Goal: Information Seeking & Learning: Learn about a topic

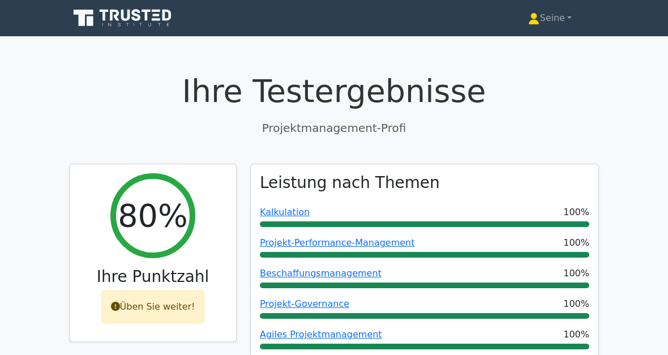
click at [564, 23] on font "Seine" at bounding box center [551, 17] width 25 height 11
click at [538, 40] on link "Profil" at bounding box center [546, 45] width 89 height 18
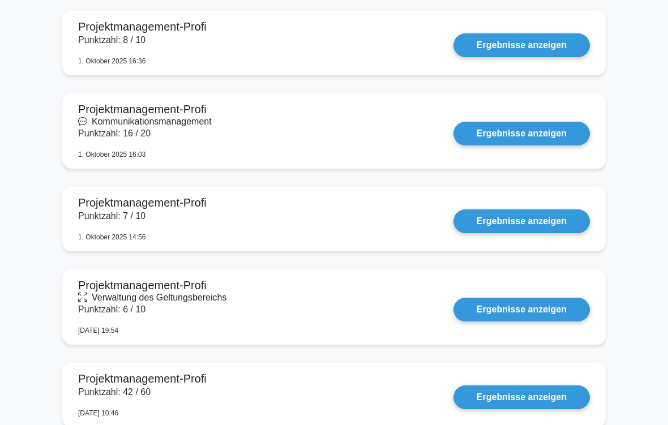
scroll to position [868, 0]
click at [533, 316] on link "Ergebnisse anzeigen" at bounding box center [521, 310] width 136 height 24
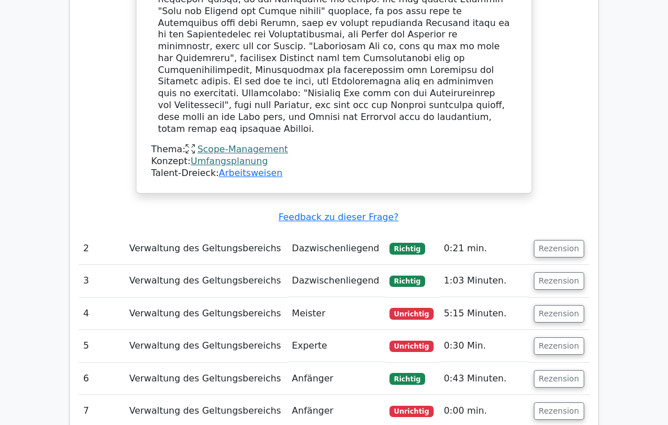
scroll to position [974, 0]
click at [563, 305] on button "Rezension" at bounding box center [559, 314] width 50 height 18
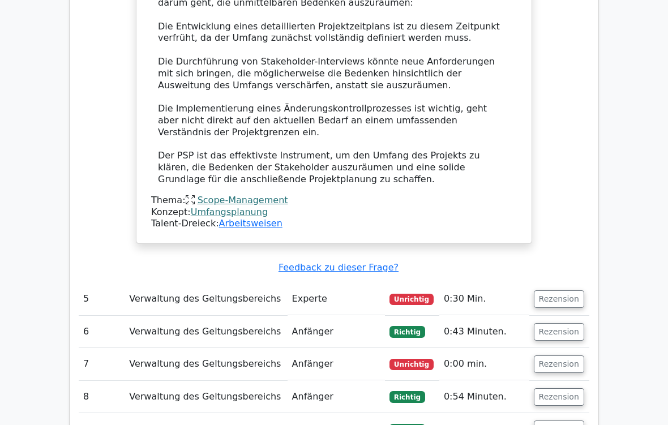
scroll to position [2008, 0]
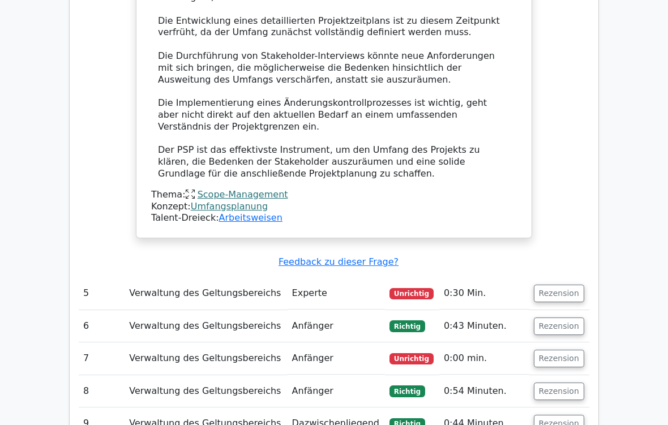
click at [559, 285] on button "Rezension" at bounding box center [559, 294] width 50 height 18
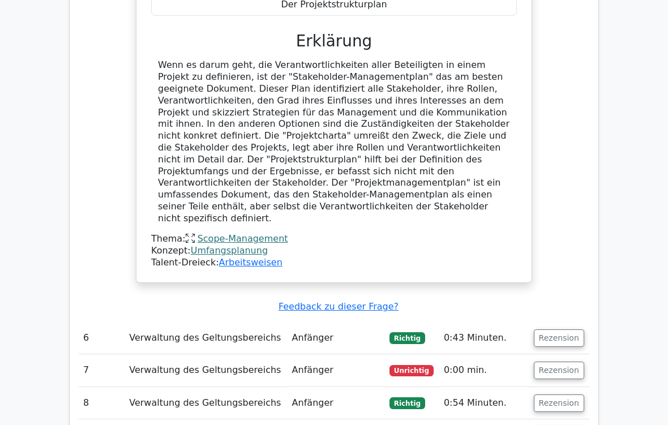
scroll to position [2521, 0]
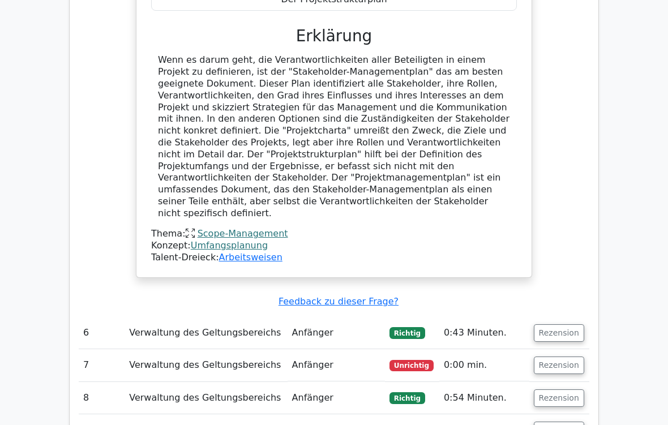
click at [561, 354] on button "Rezension" at bounding box center [559, 366] width 50 height 18
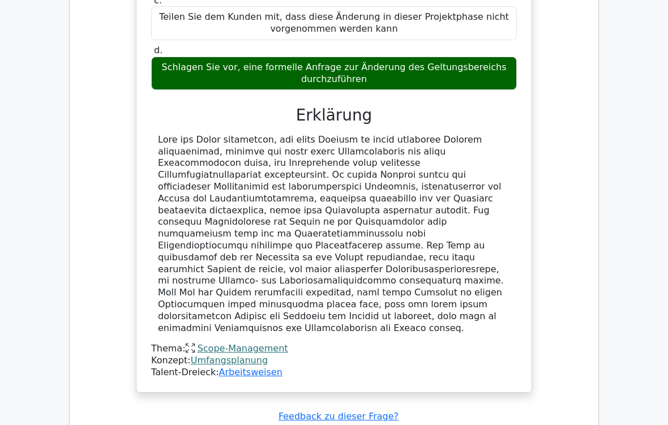
scroll to position [3063, 0]
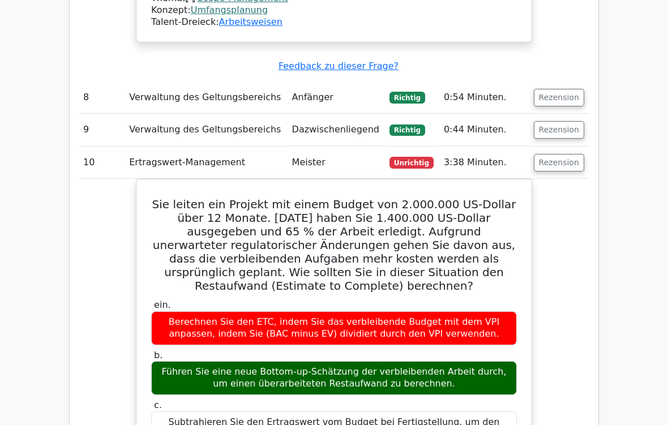
scroll to position [3414, 0]
click at [279, 311] on div "Berechnen Sie den ETC, indem Sie das verbleibende Budget mit dem VPI anpassen, …" at bounding box center [334, 328] width 366 height 34
copy div "BAC minus EV"
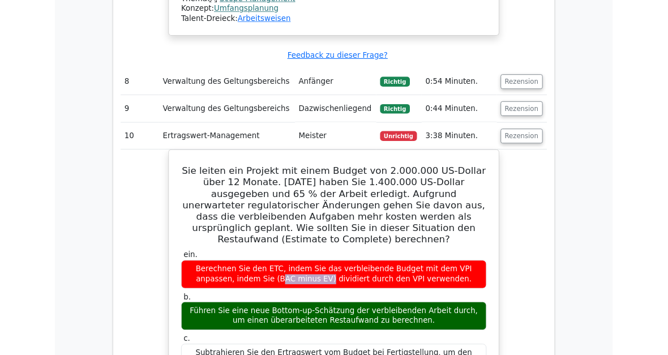
scroll to position [3484, 0]
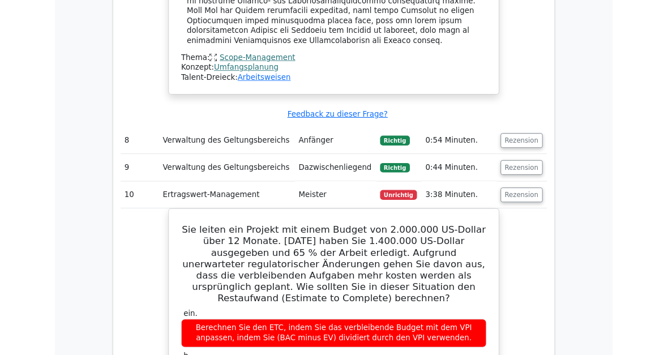
scroll to position [3344, 0]
